Goal: Information Seeking & Learning: Learn about a topic

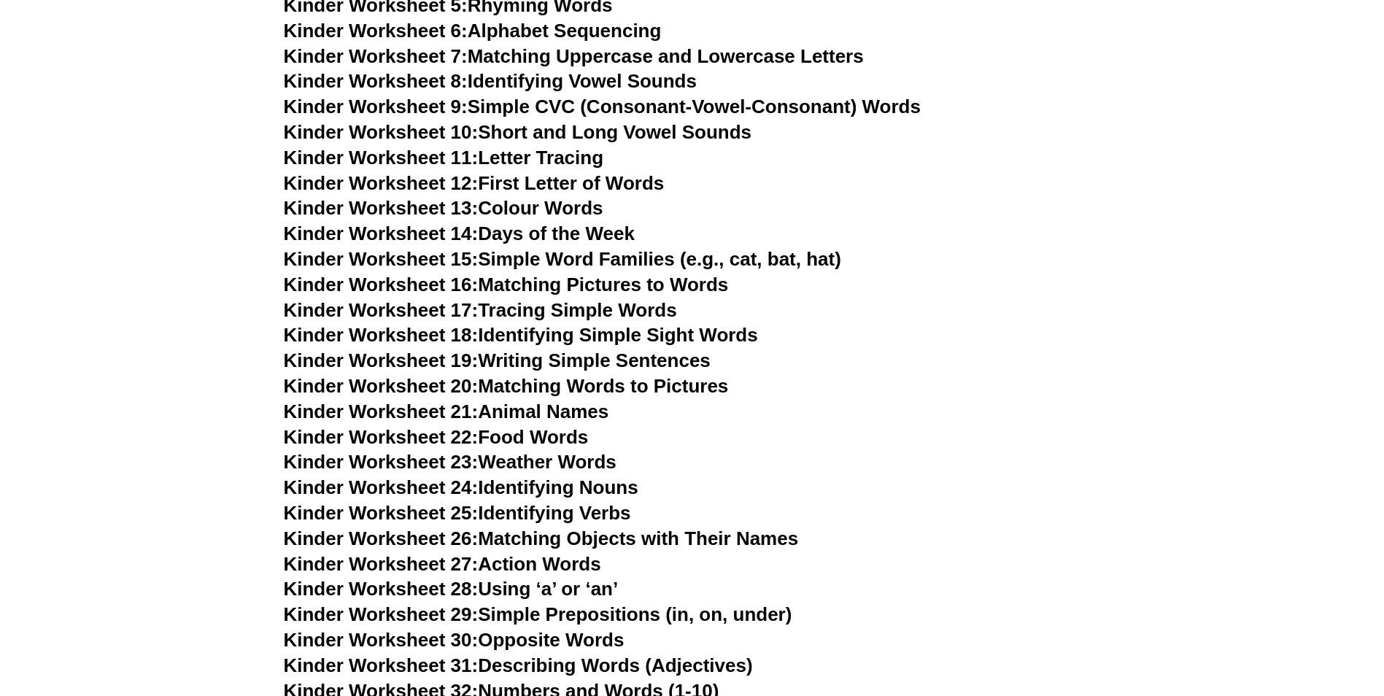
scroll to position [803, 0]
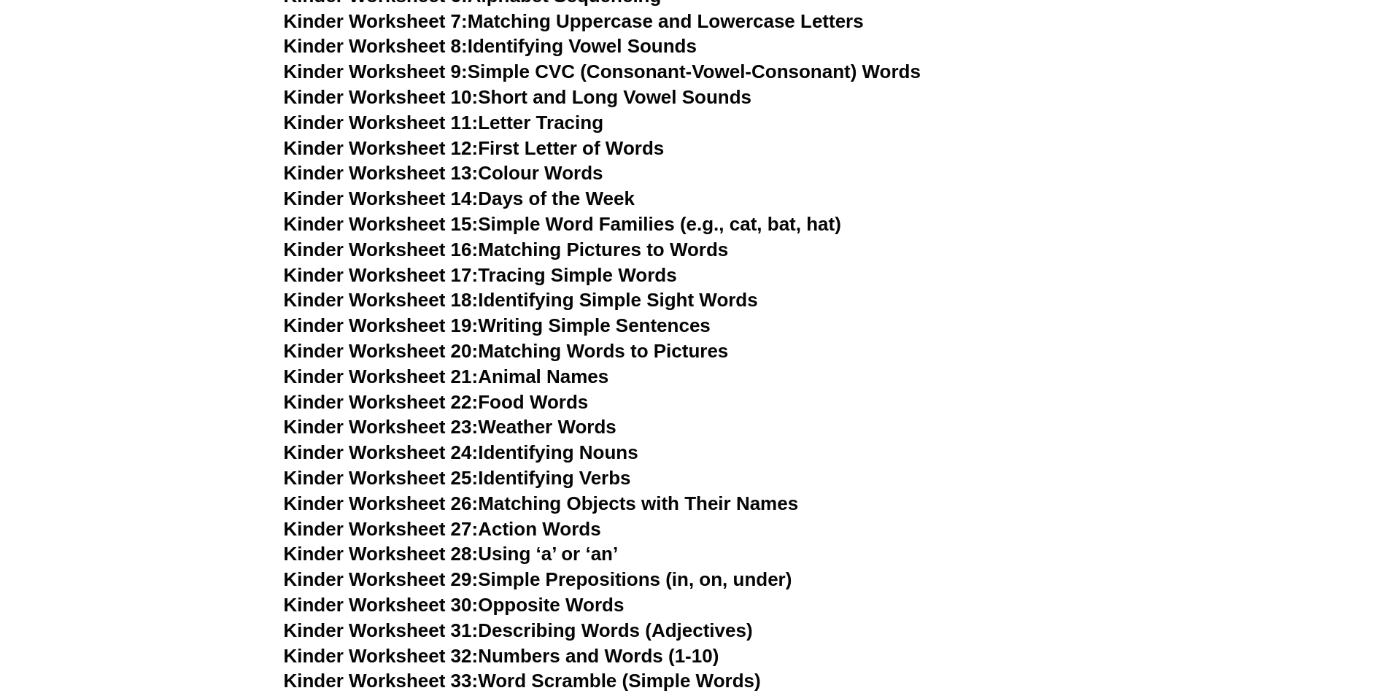
click at [582, 455] on link "Kinder Worksheet 24: Identifying Nouns" at bounding box center [461, 452] width 355 height 22
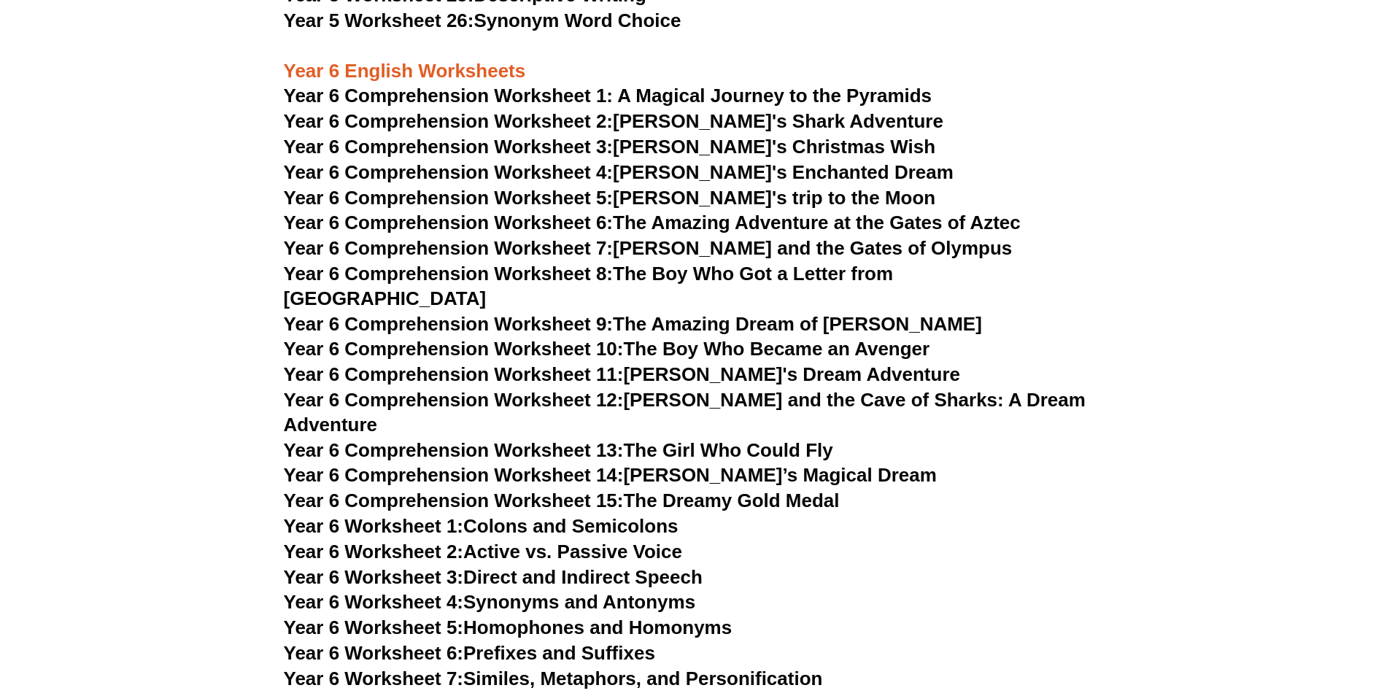
scroll to position [7339, 0]
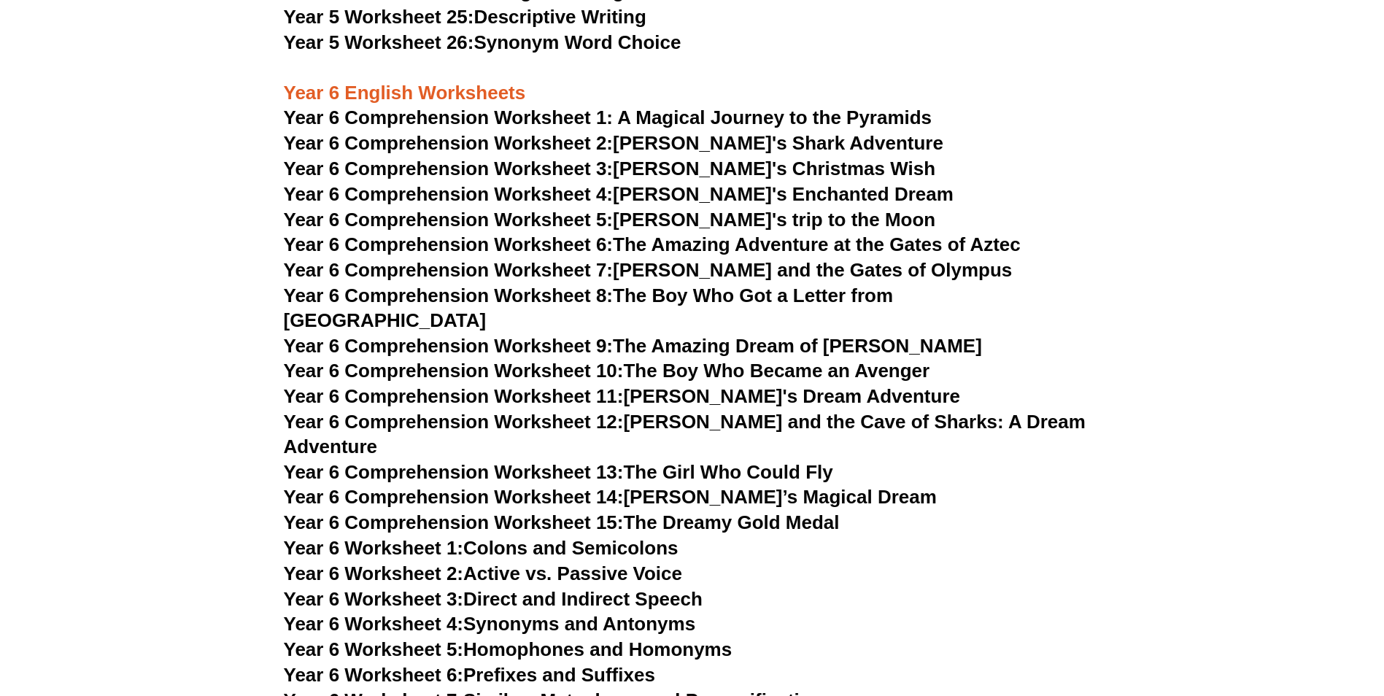
click at [498, 121] on span "Year 6 Comprehension Worksheet 1: A Magical Journey to the Pyramids" at bounding box center [608, 118] width 649 height 22
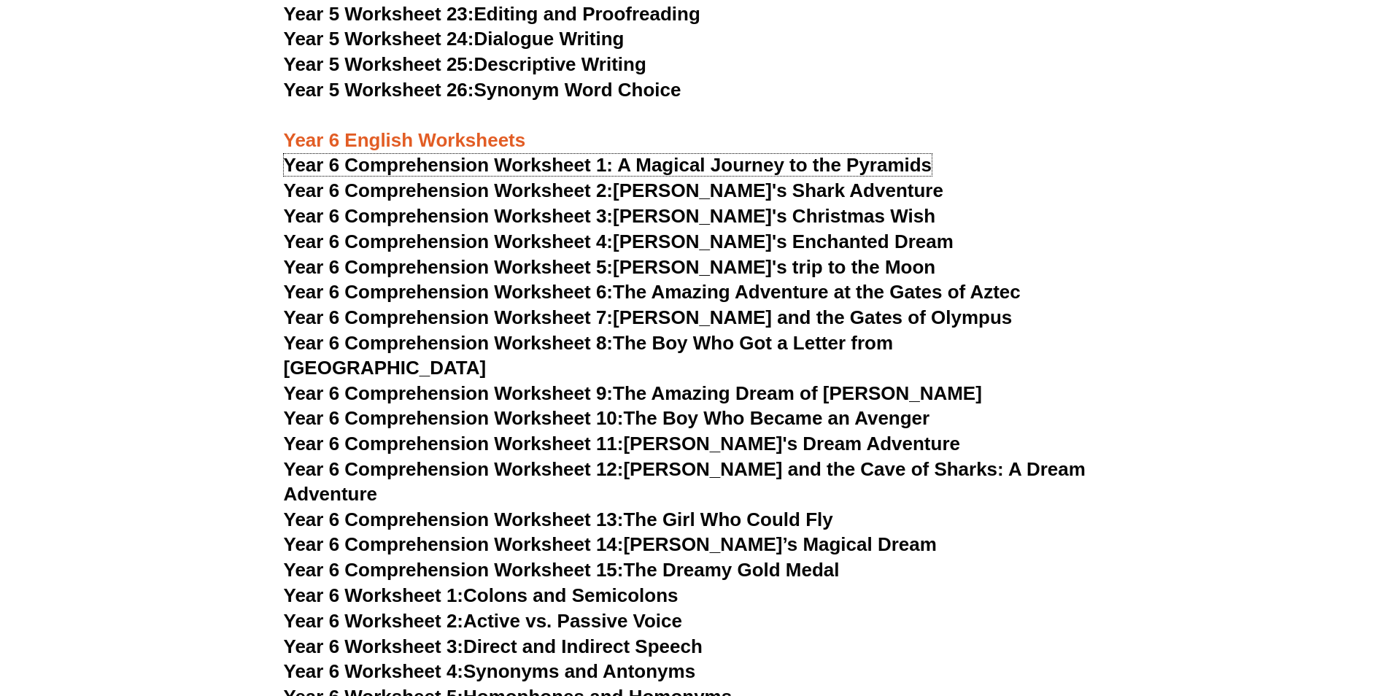
scroll to position [7266, 0]
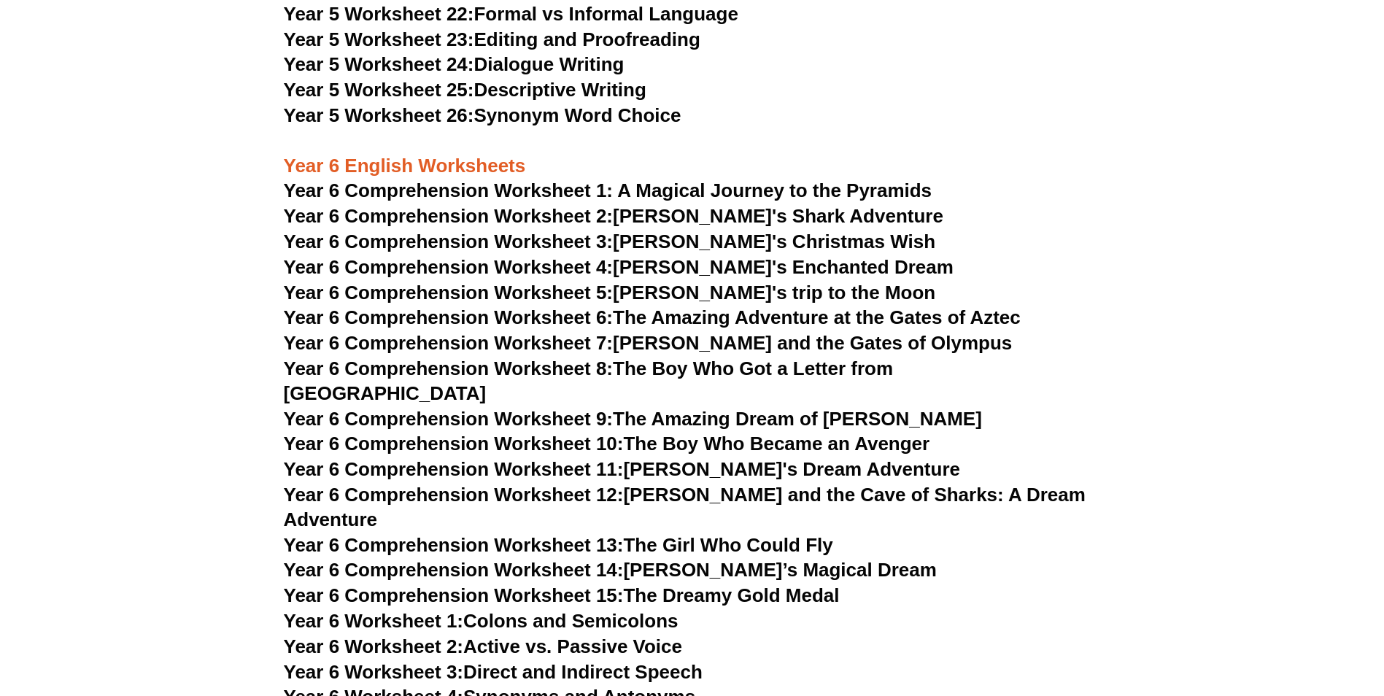
click at [537, 61] on link "Year 5 Worksheet 24: Dialogue Writing" at bounding box center [454, 64] width 341 height 22
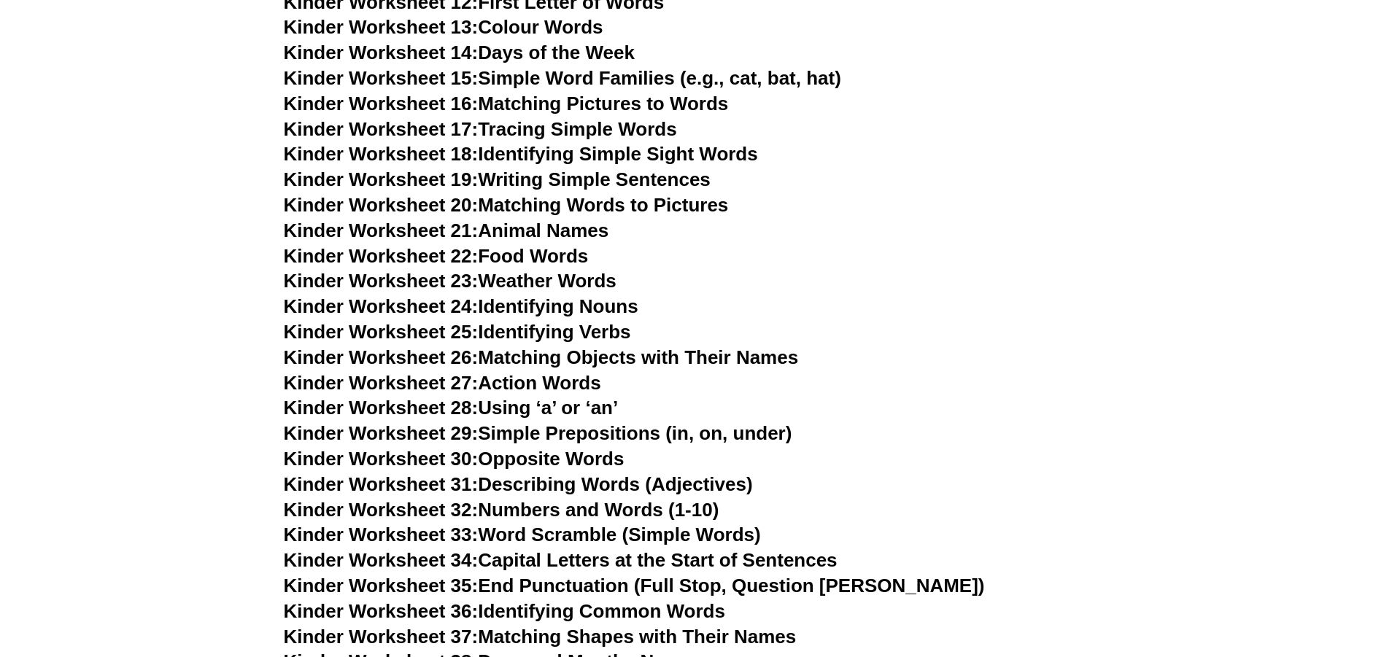
scroll to position [1022, 0]
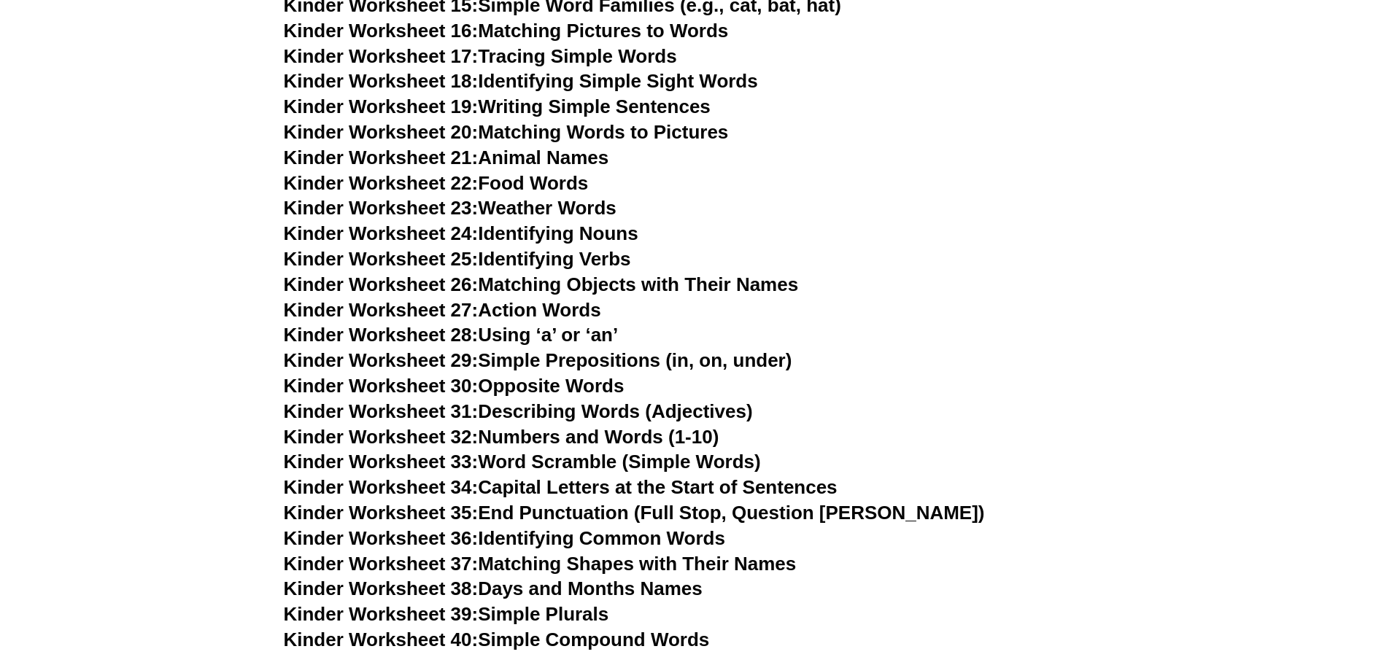
click at [580, 366] on link "Kinder Worksheet 29: Simple Prepositions (in, on, under)" at bounding box center [538, 361] width 509 height 22
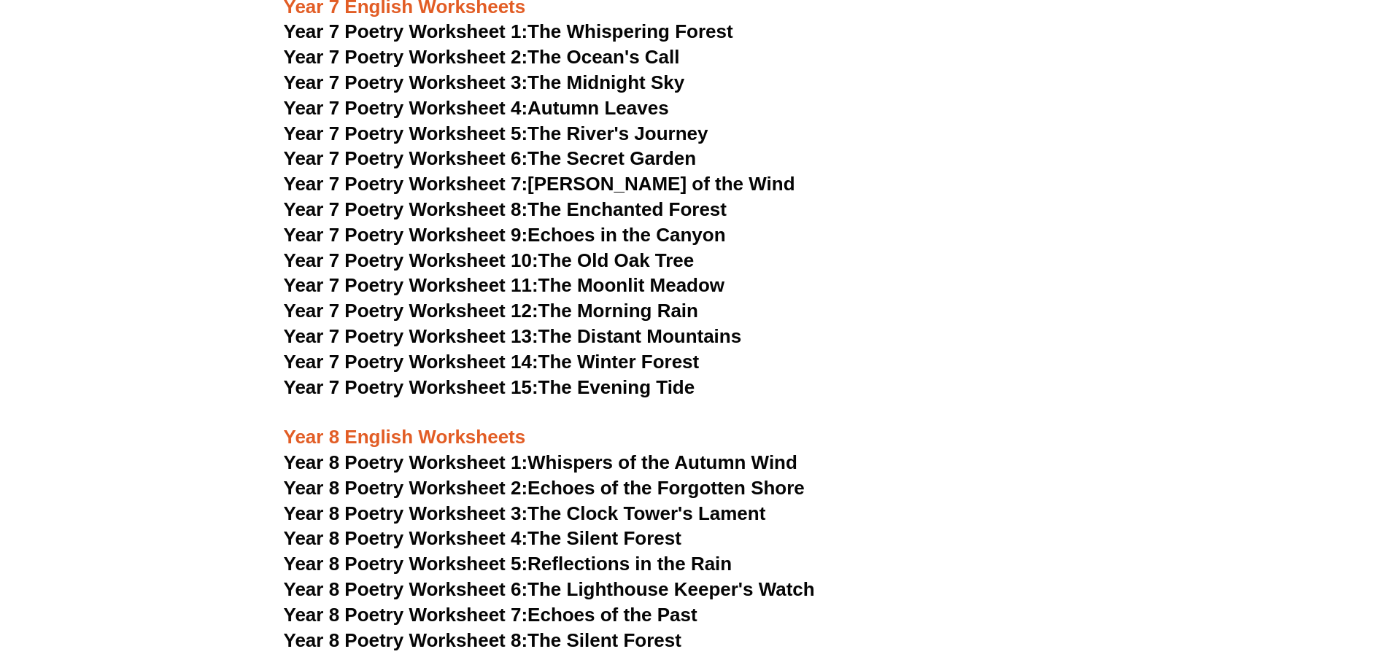
scroll to position [8611, 0]
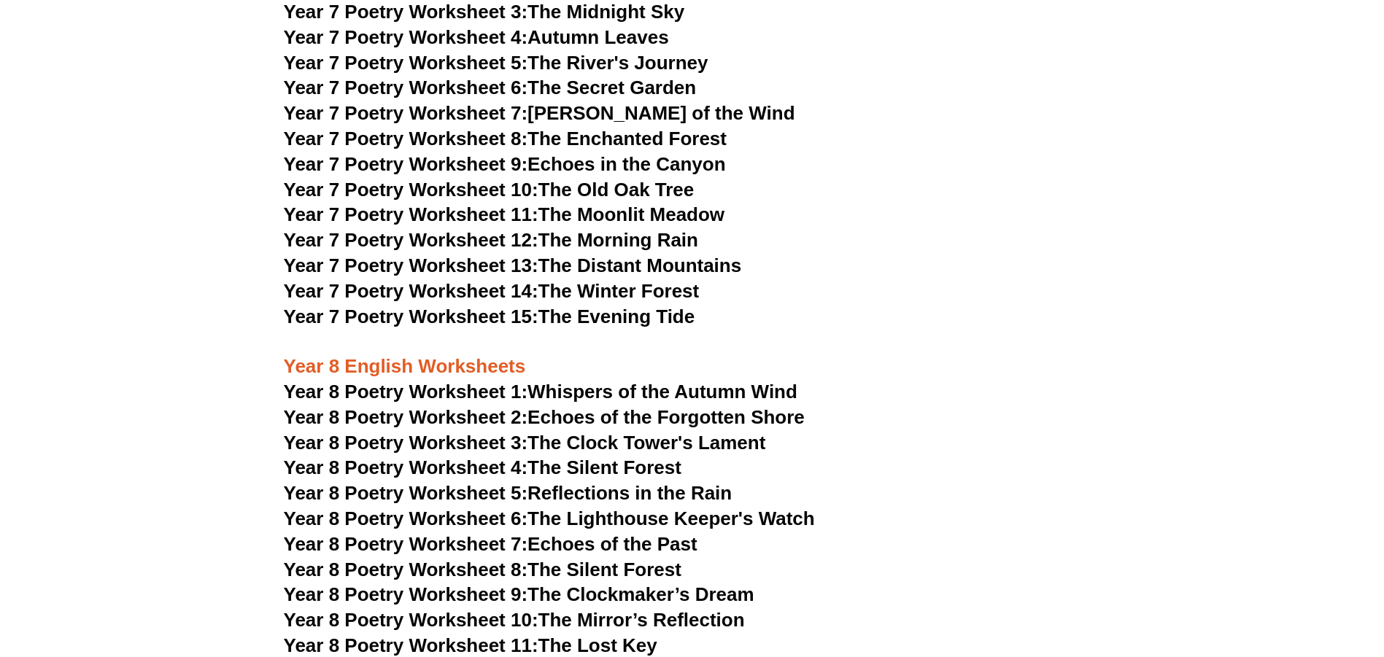
click at [626, 306] on link "Year 7 Poetry Worksheet 15: The Evening Tide" at bounding box center [490, 317] width 412 height 22
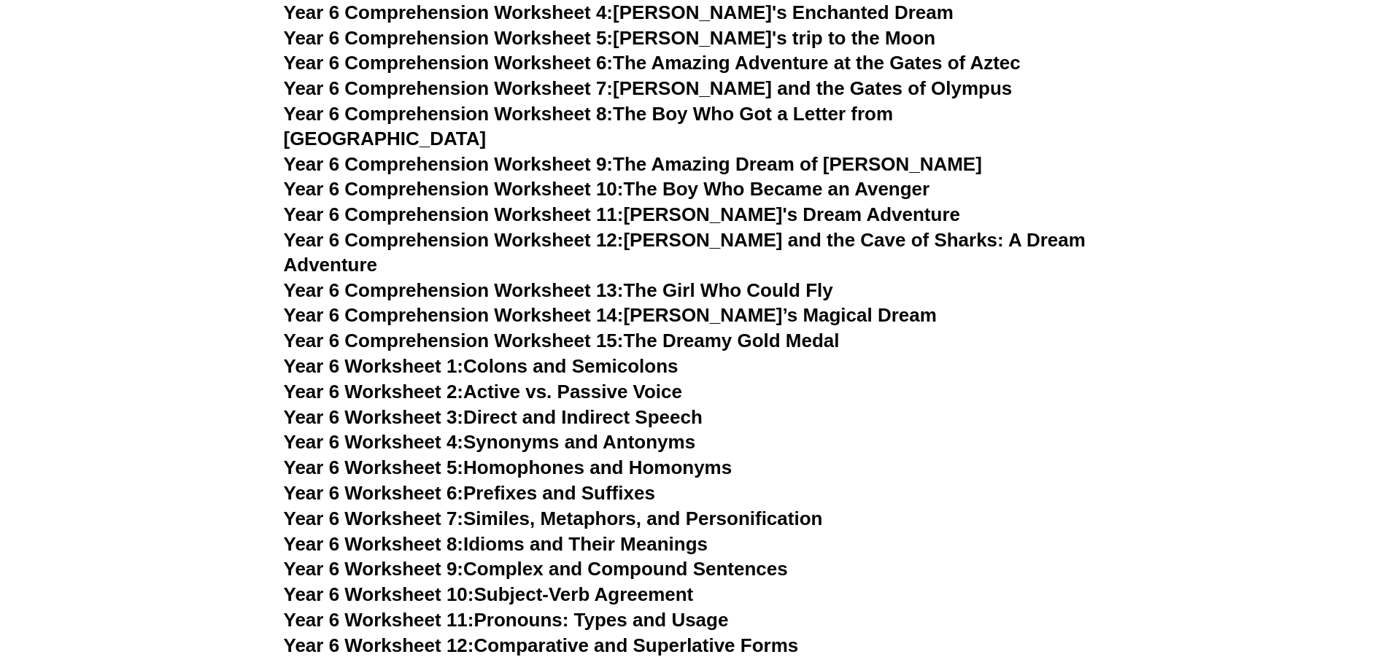
scroll to position [7516, 0]
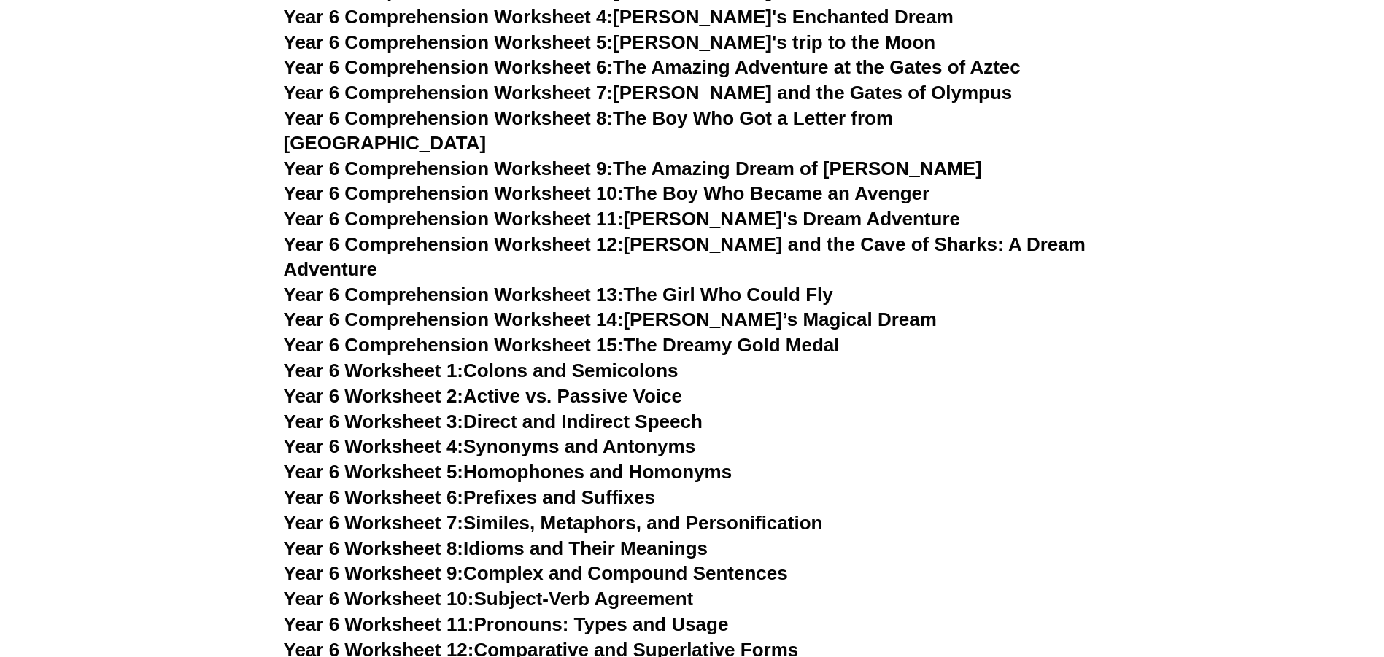
click at [512, 360] on link "Year 6 Worksheet 1: Colons and Semicolons" at bounding box center [481, 371] width 395 height 22
click at [595, 385] on link "Year 6 Worksheet 2: Active vs. Passive Voice" at bounding box center [483, 396] width 398 height 22
click at [645, 411] on link "Year 6 Worksheet 3: Direct and Indirect Speech" at bounding box center [493, 422] width 419 height 22
click at [612, 436] on link "Year 6 Worksheet 4: Synonyms and Antonyms" at bounding box center [490, 447] width 412 height 22
click at [614, 461] on link "Year 6 Worksheet 5: Homophones and Homonyms" at bounding box center [508, 472] width 449 height 22
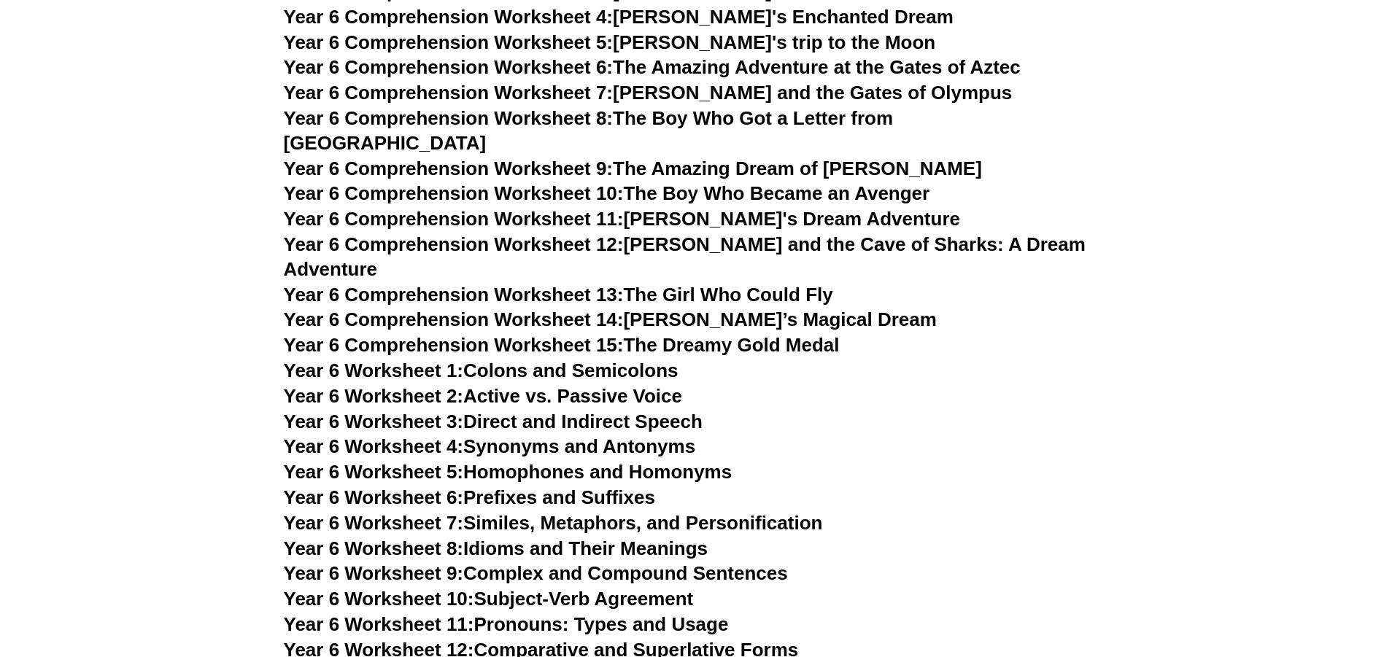
click at [603, 487] on link "Year 6 Worksheet 6: Prefixes and Suffixes" at bounding box center [469, 498] width 371 height 22
click at [613, 512] on link "Year 6 Worksheet 7: Similes, Metaphors, and Personification" at bounding box center [553, 523] width 539 height 22
click at [628, 563] on link "Year 6 Worksheet 9: Complex and Compound Sentences" at bounding box center [536, 574] width 504 height 22
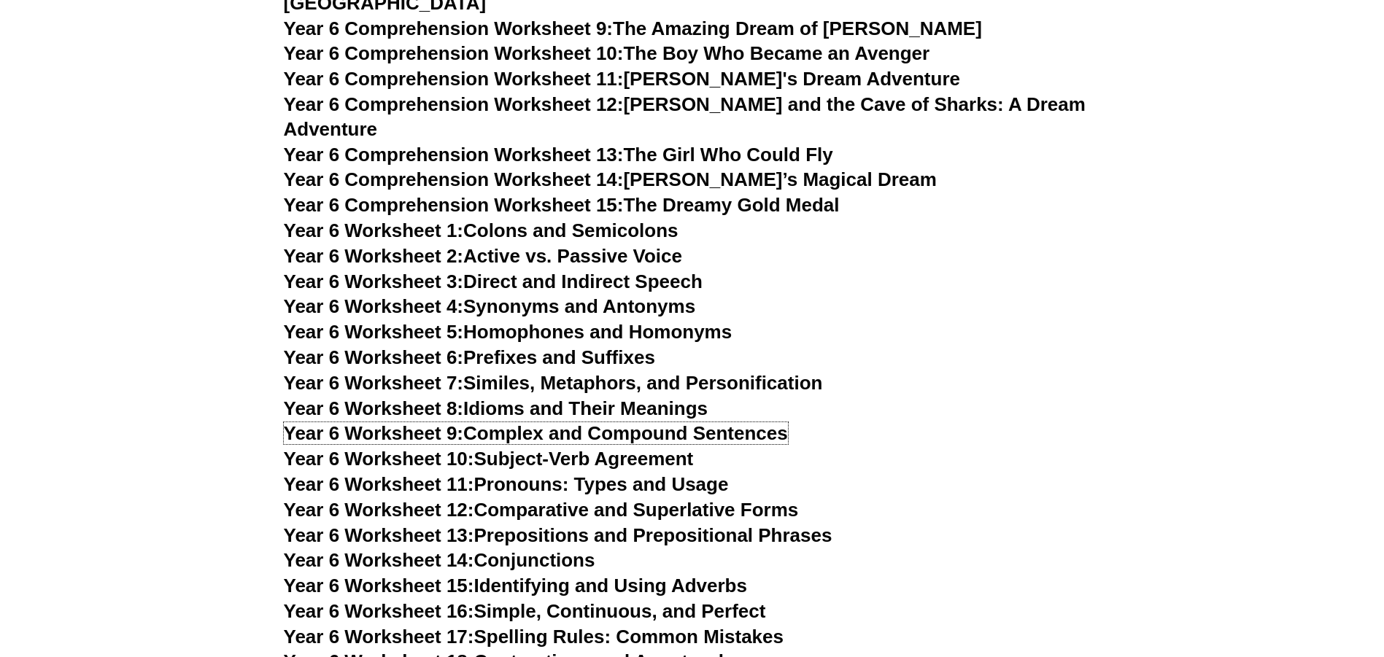
scroll to position [7662, 0]
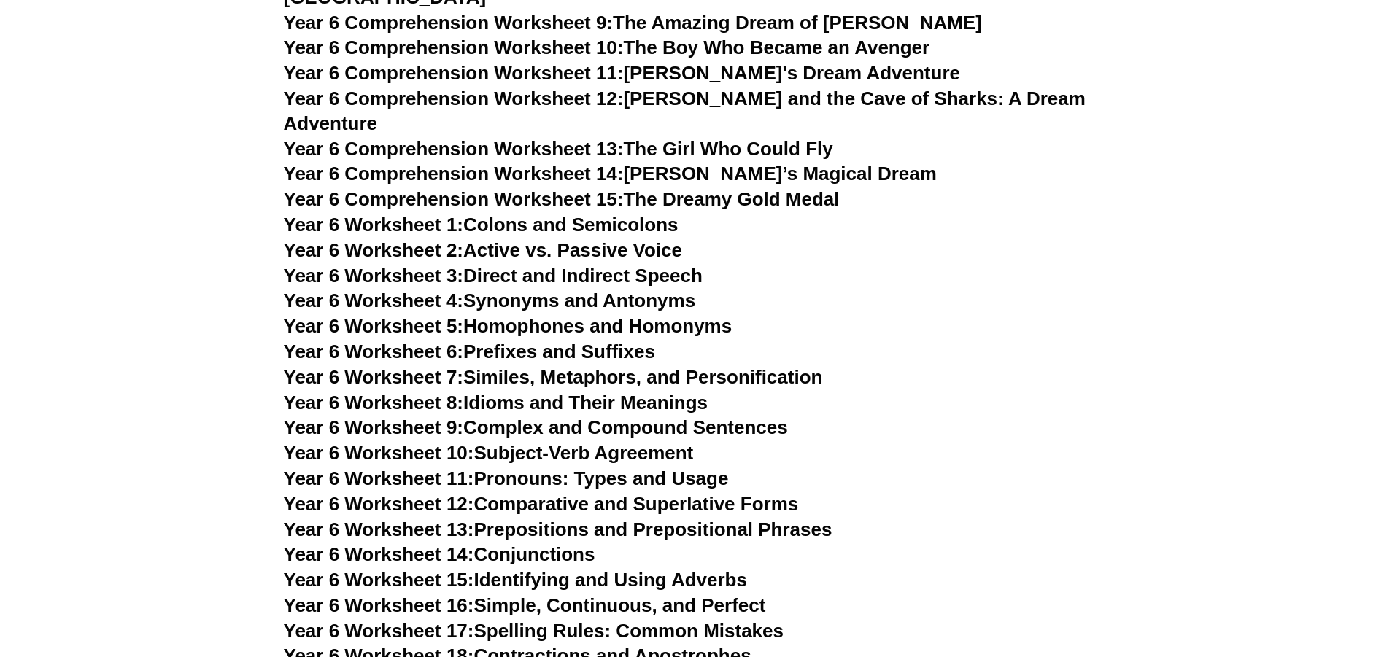
click at [627, 442] on link "Year 6 Worksheet 10: Subject-Verb Agreement" at bounding box center [489, 453] width 410 height 22
click at [631, 468] on link "Year 6 Worksheet 11: Pronouns: Types and Usage" at bounding box center [506, 479] width 445 height 22
click at [691, 493] on link "Year 6 Worksheet 12: Comparative and Superlative Forms" at bounding box center [541, 504] width 515 height 22
click at [644, 519] on link "Year 6 Worksheet 13: Prepositions and Prepositional Phrases" at bounding box center [558, 530] width 549 height 22
click at [536, 544] on link "Year 6 Worksheet 14: Conjunctions" at bounding box center [440, 555] width 312 height 22
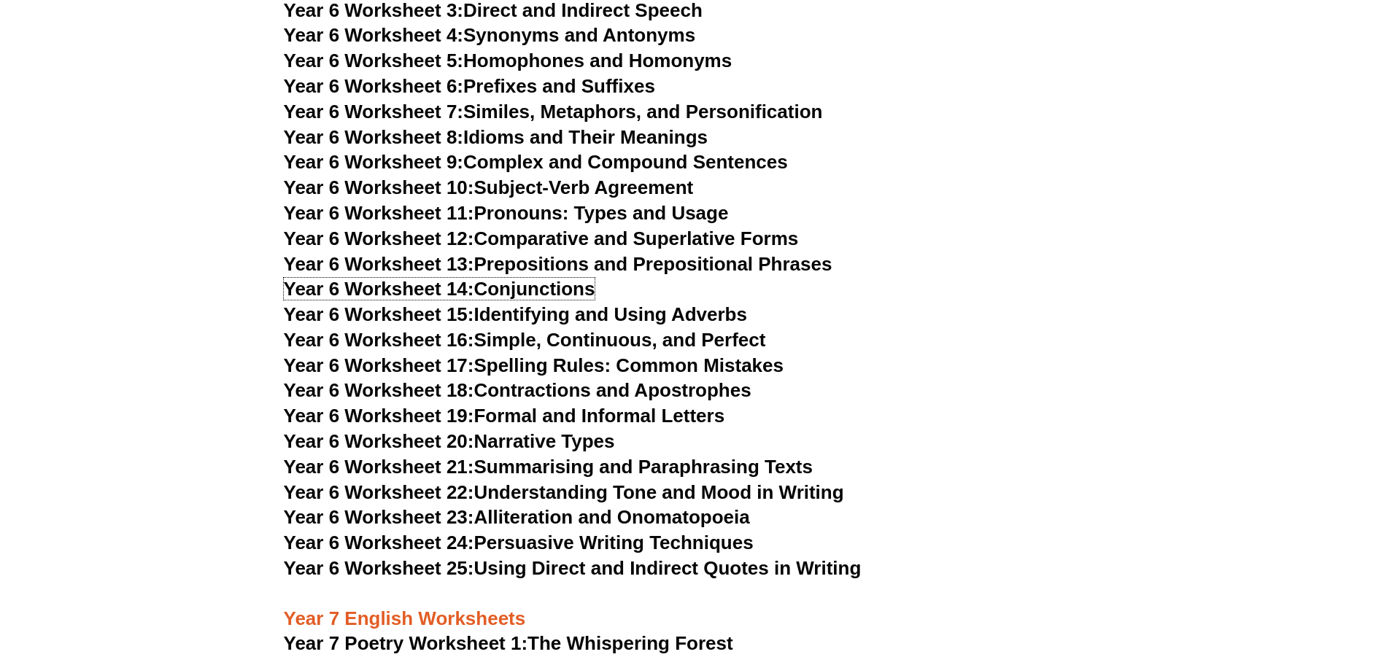
scroll to position [7954, 0]
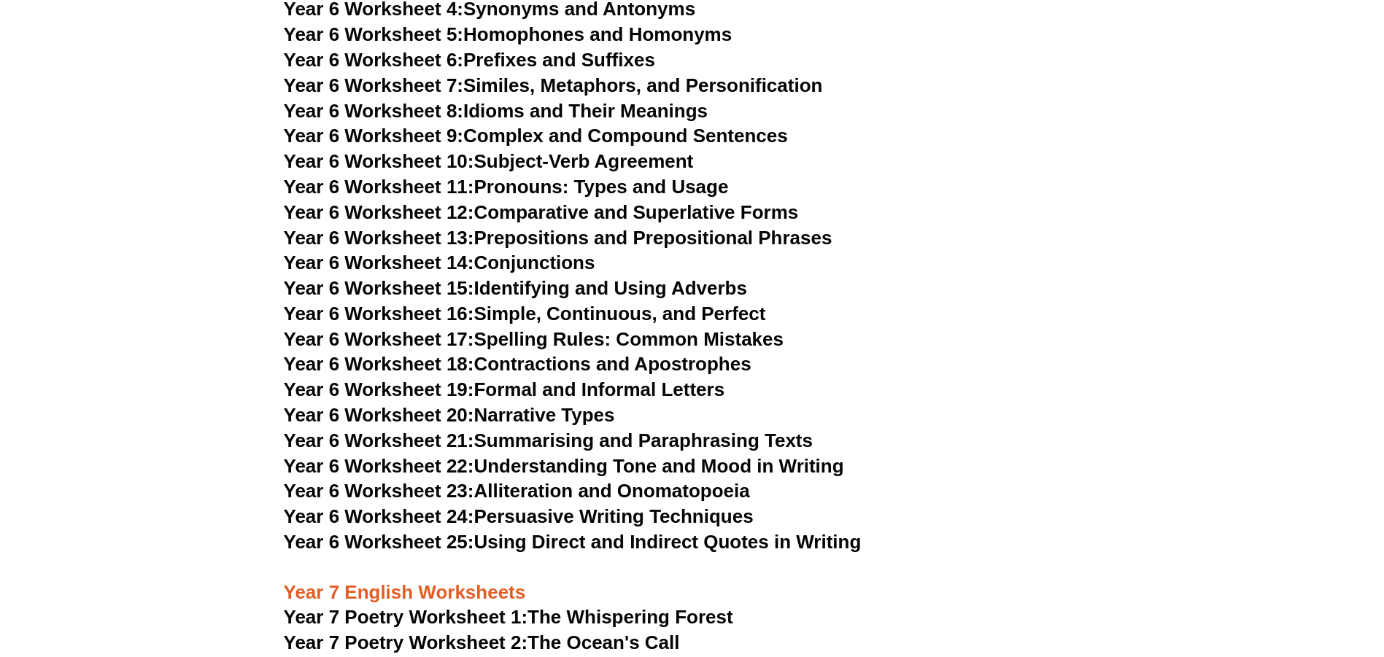
click at [657, 277] on link "Year 6 Worksheet 15: Identifying and Using Adverbs" at bounding box center [515, 288] width 463 height 22
click at [563, 303] on link "Year 6 Worksheet 16: Simple, Continuous, and Perfect" at bounding box center [525, 314] width 482 height 22
click at [533, 353] on link "Year 6 Worksheet 18: Contractions and Apostrophes" at bounding box center [518, 364] width 468 height 22
click at [511, 379] on link "Year 6 Worksheet 19: Formal and Informal Letters" at bounding box center [504, 390] width 441 height 22
click at [537, 404] on link "Year 6 Worksheet 20: Narrative Types" at bounding box center [449, 415] width 331 height 22
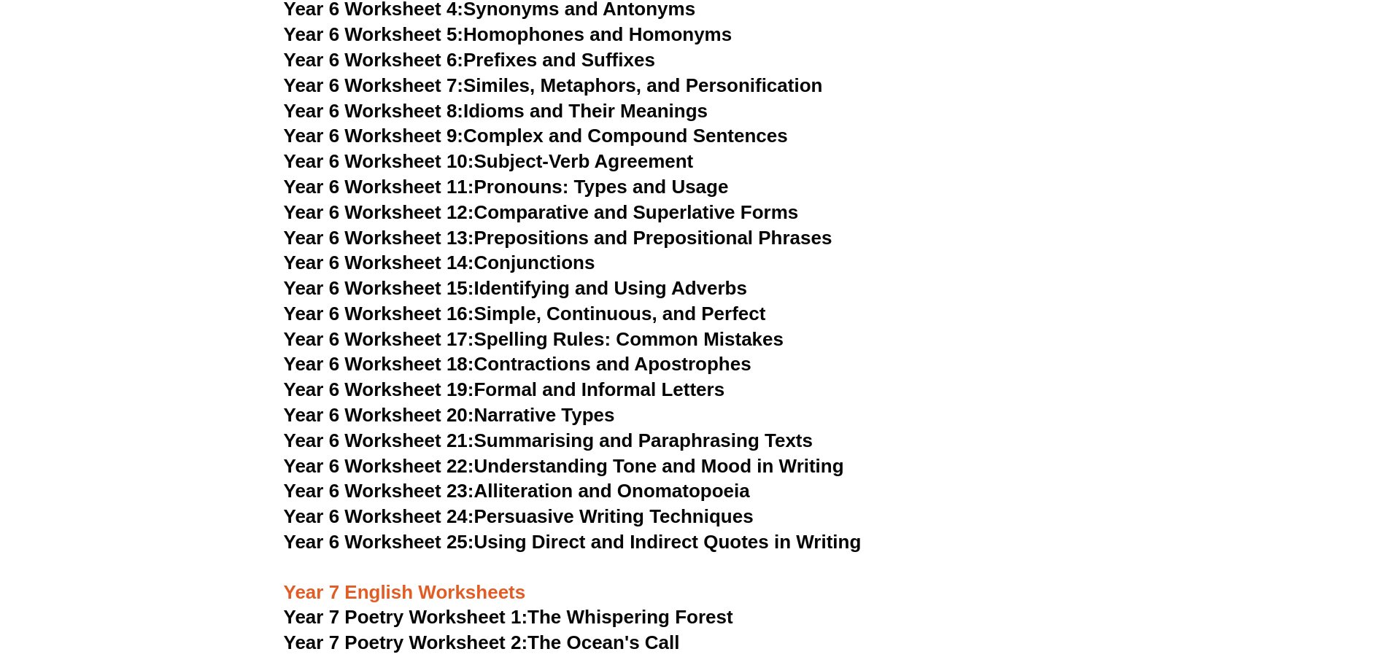
click at [613, 430] on link "Year 6 Worksheet 21: Summarising and Paraphrasing Texts" at bounding box center [548, 441] width 529 height 22
click at [557, 455] on link "Year 6 Worksheet 22: Understanding Tone and Mood in Writing" at bounding box center [564, 466] width 560 height 22
click at [542, 480] on link "Year 6 Worksheet 23: Alliteration and Onomatopoeia" at bounding box center [517, 491] width 466 height 22
click at [648, 506] on link "Year 6 Worksheet 24: Persuasive Writing Techniques" at bounding box center [519, 517] width 470 height 22
click at [622, 531] on link "Year 6 Worksheet 25: Using Direct and Indirect Quotes in Writing" at bounding box center [573, 542] width 578 height 22
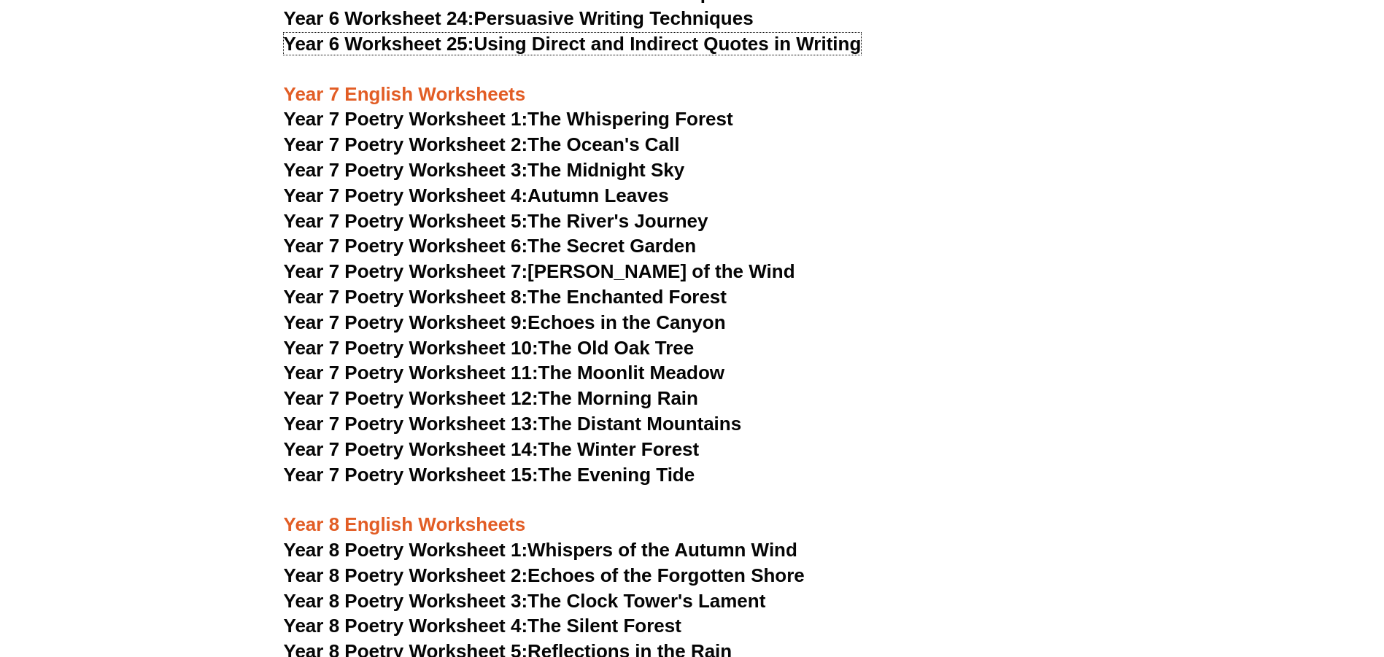
scroll to position [8465, 0]
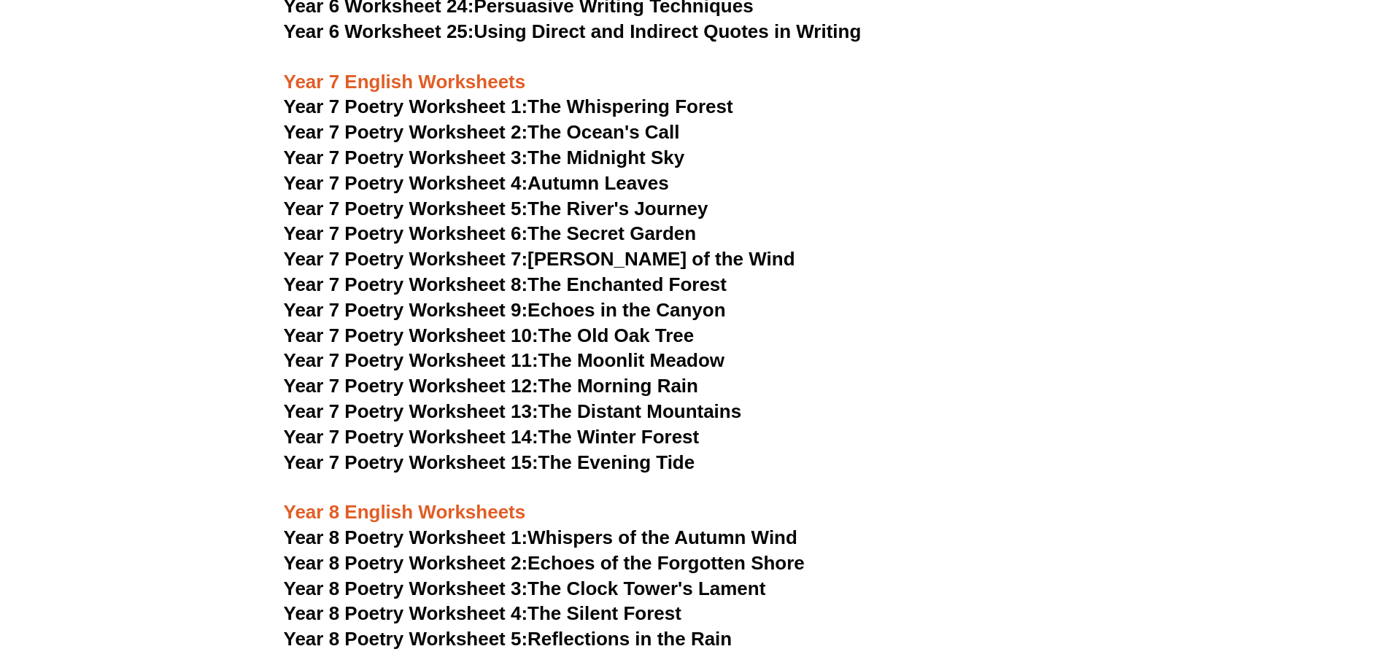
click at [590, 527] on link "Year 8 Poetry Worksheet 1: Whispers of the Autumn Wind" at bounding box center [541, 538] width 514 height 22
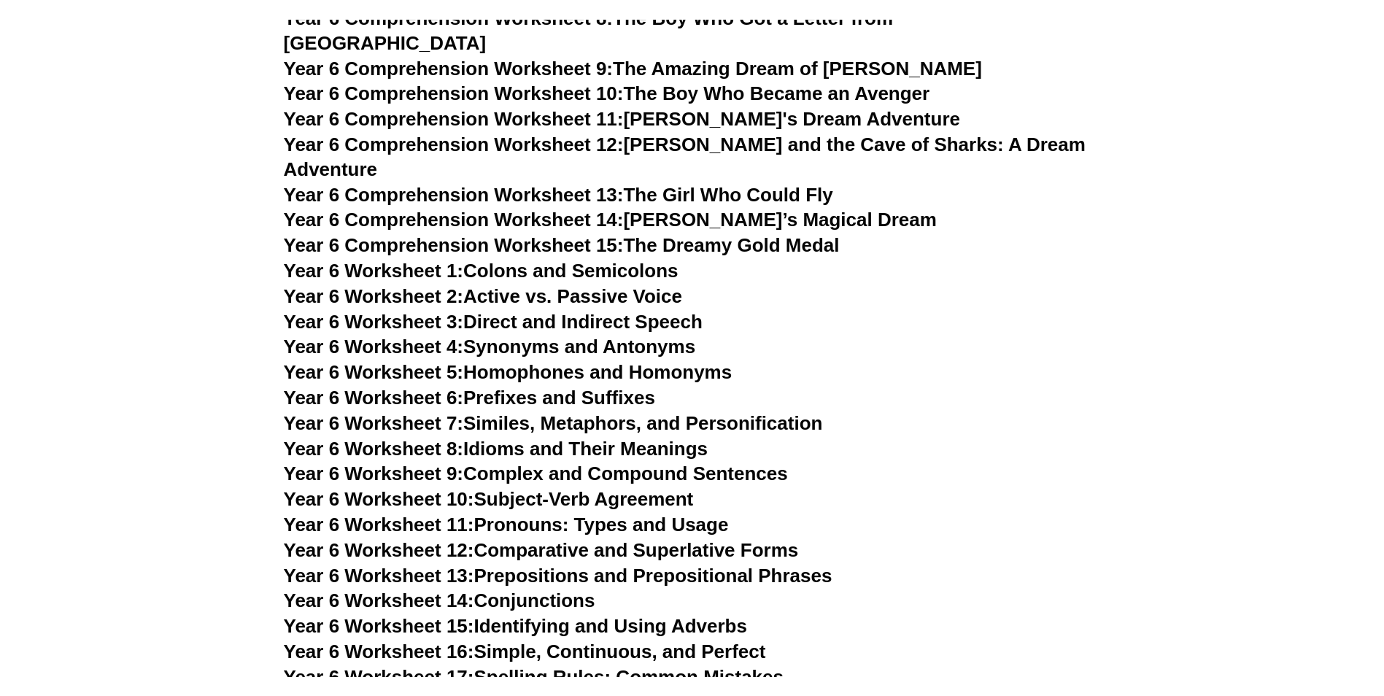
scroll to position [7516, 0]
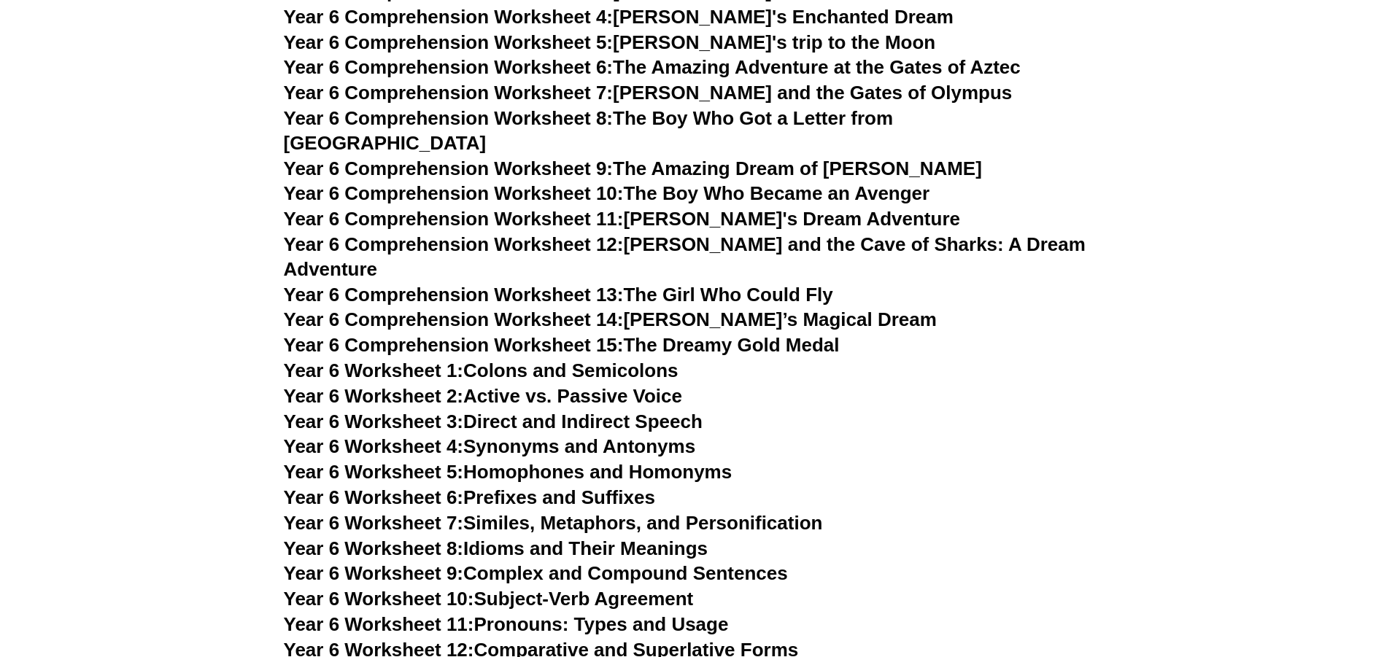
click at [789, 334] on link "Year 6 Comprehension Worksheet 15: The Dreamy Gold Medal" at bounding box center [562, 345] width 556 height 22
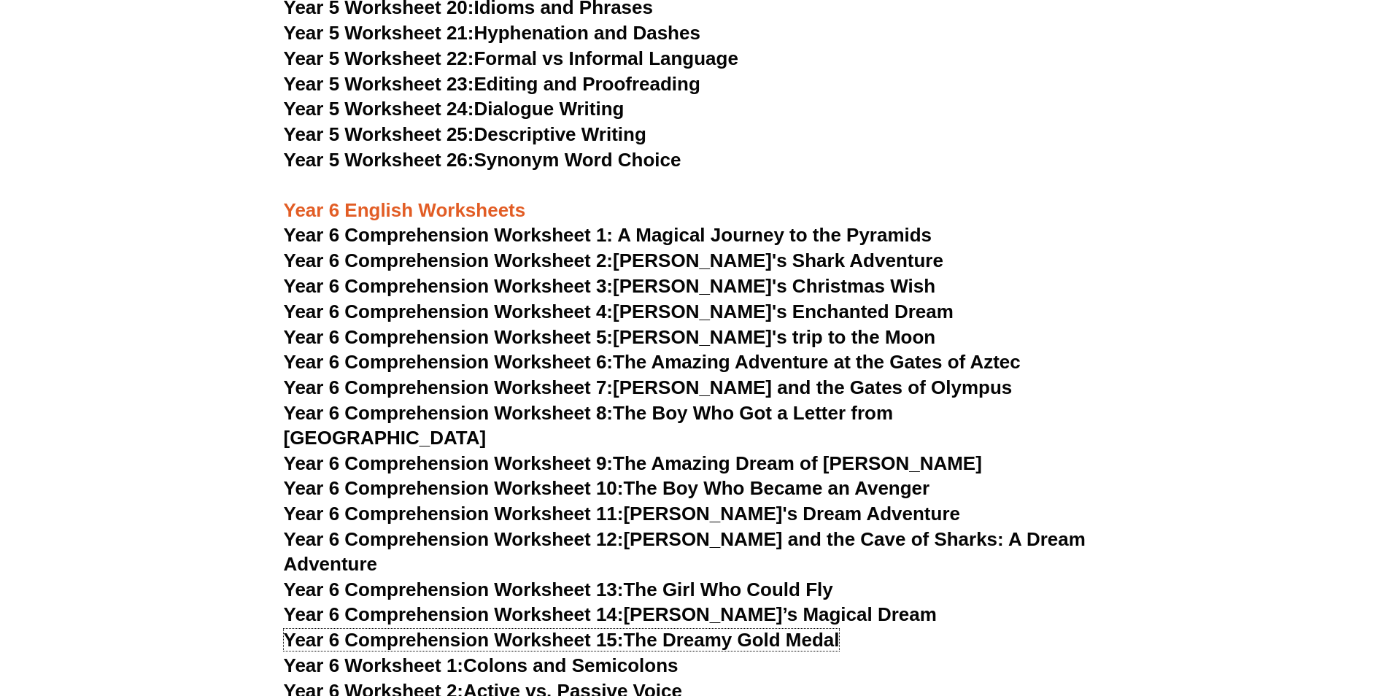
scroll to position [7224, 0]
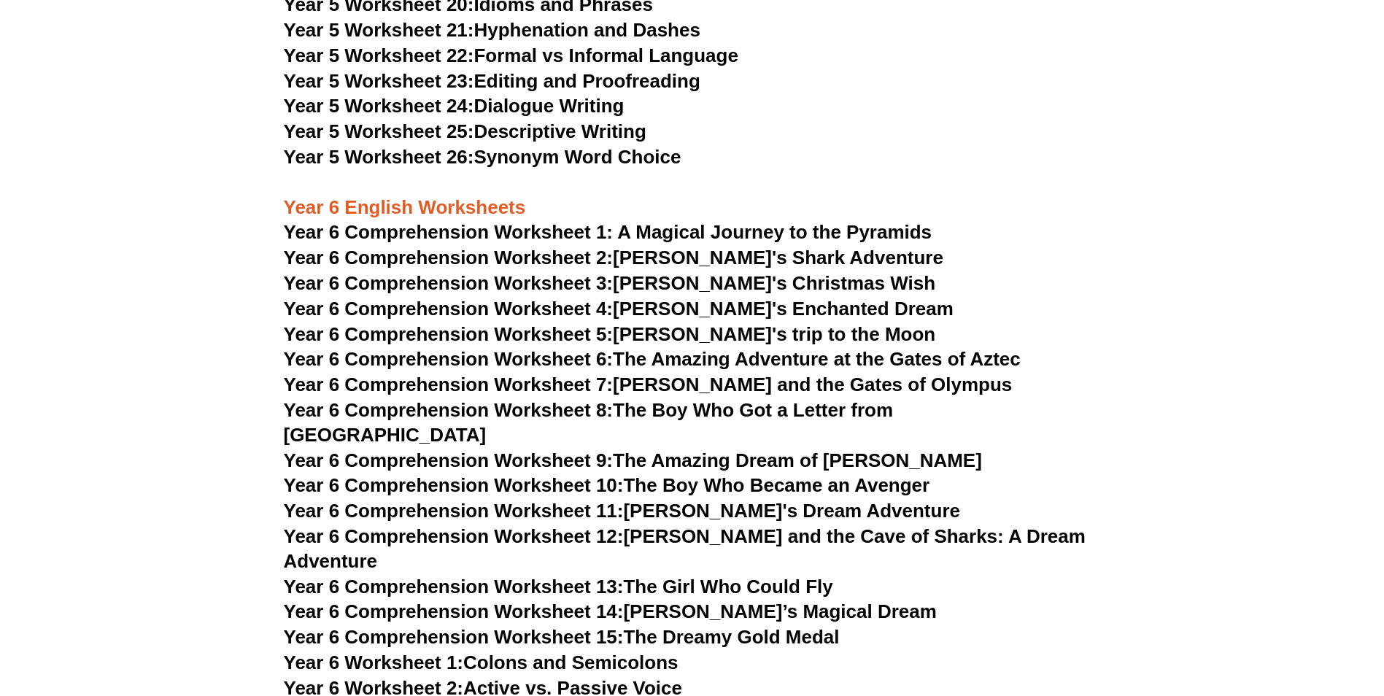
click at [720, 277] on link "Year 6 Comprehension Worksheet 3: [PERSON_NAME]'s Christmas Wish" at bounding box center [610, 283] width 652 height 22
click at [682, 254] on link "Year 6 Comprehension Worksheet 2: [PERSON_NAME]'s Shark Adventure" at bounding box center [614, 258] width 660 height 22
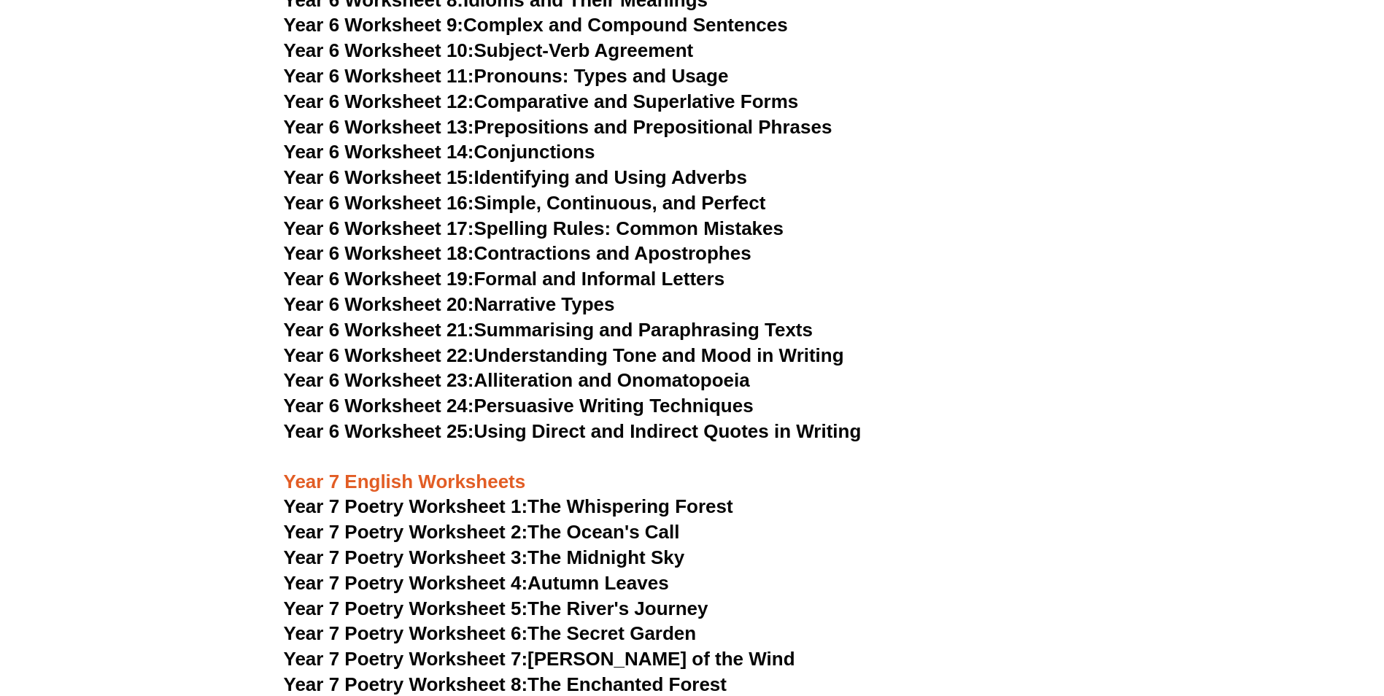
scroll to position [8246, 0]
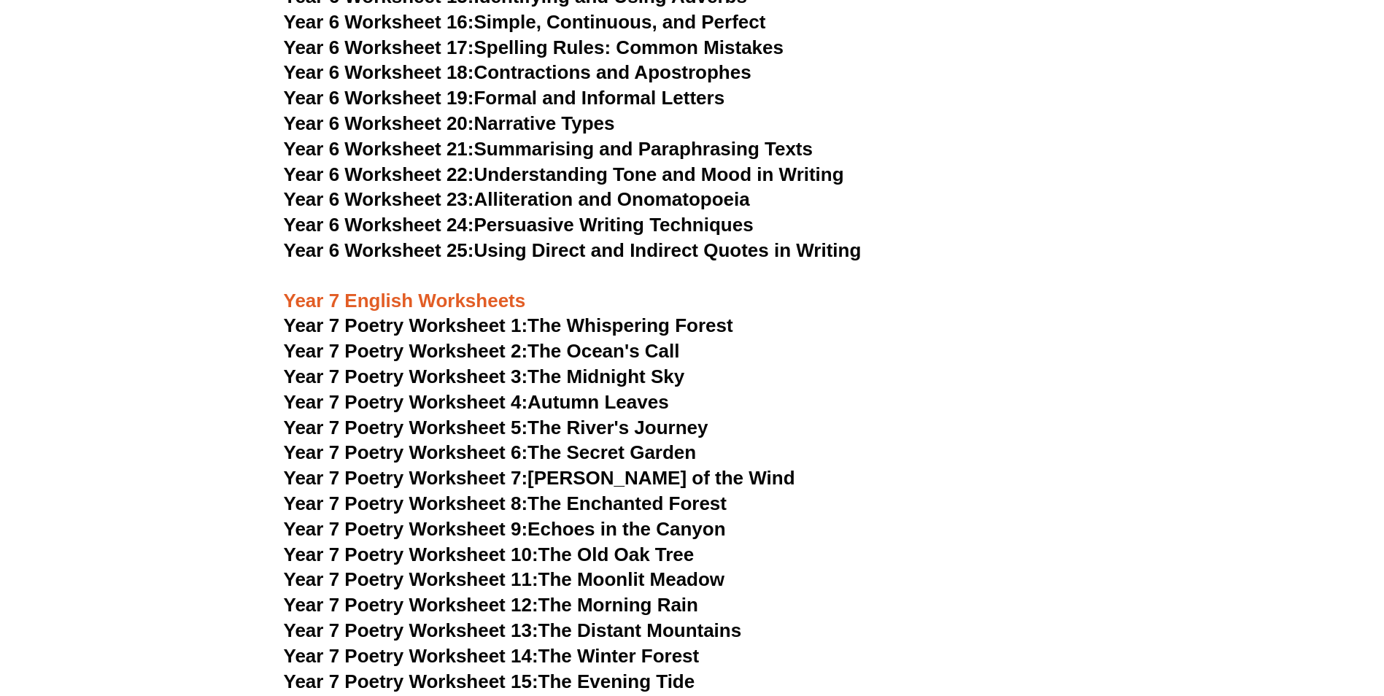
click at [671, 315] on link "Year 7 Poetry Worksheet 1: The Whispering Forest" at bounding box center [509, 326] width 450 height 22
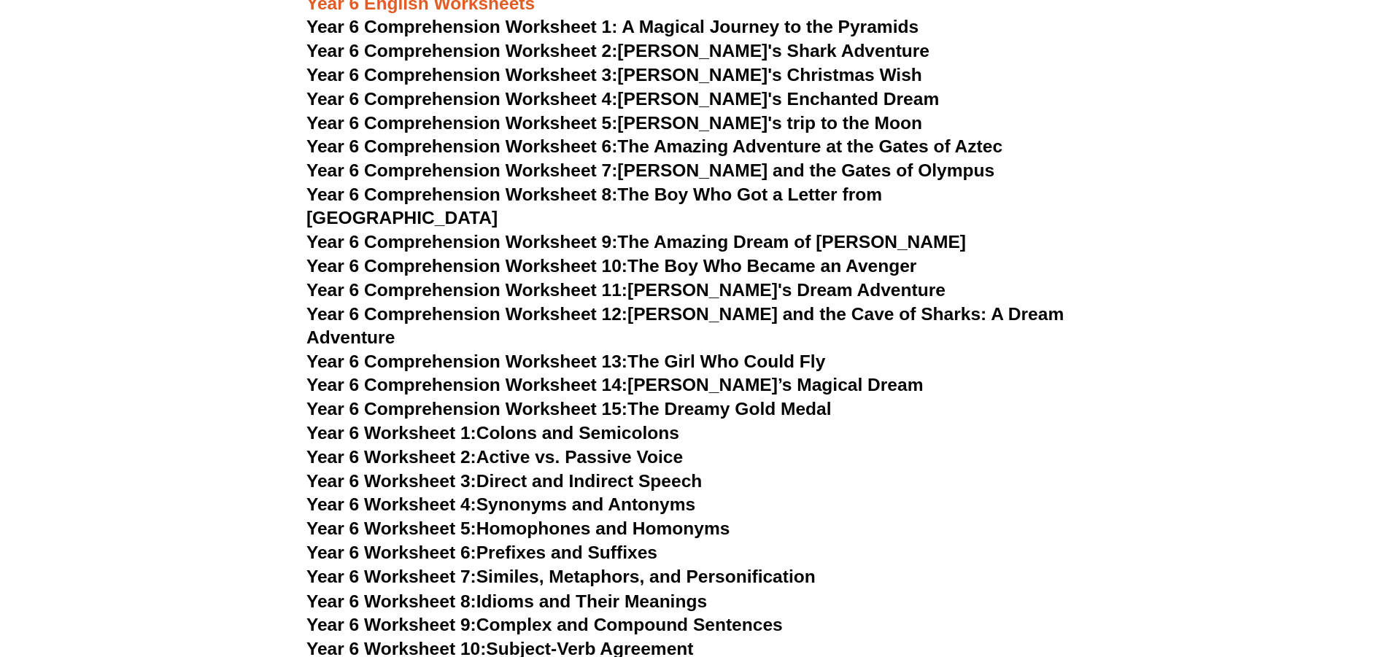
scroll to position [7297, 0]
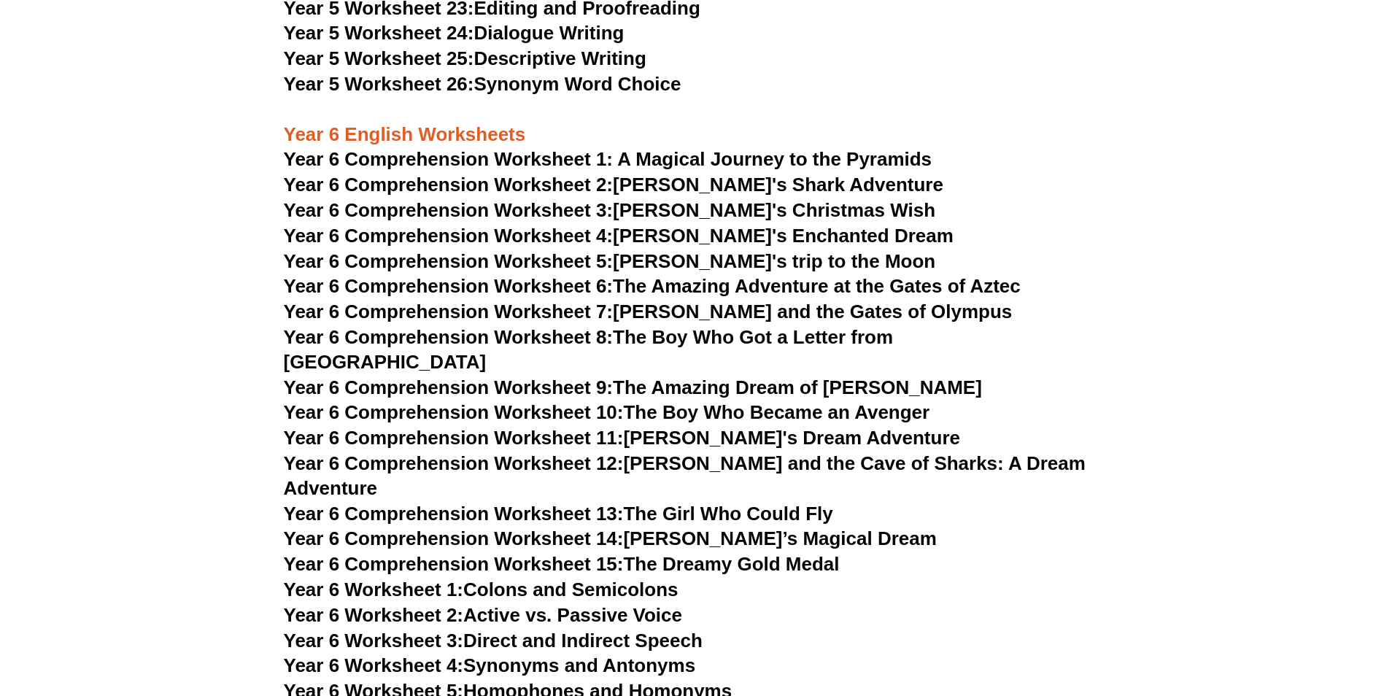
click at [652, 184] on link "Year 6 Comprehension Worksheet 2: [PERSON_NAME]'s Shark Adventure" at bounding box center [614, 185] width 660 height 22
